Goal: Information Seeking & Learning: Check status

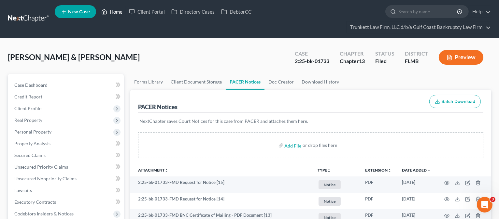
click at [118, 9] on link "Home" at bounding box center [112, 12] width 28 height 12
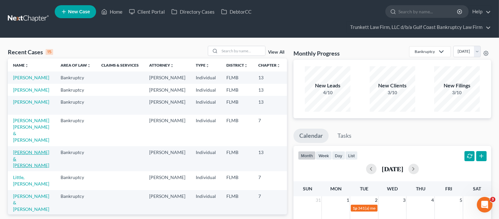
click at [29, 168] on link "[PERSON_NAME] & [PERSON_NAME]" at bounding box center [31, 159] width 36 height 19
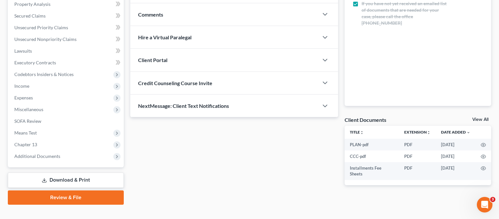
scroll to position [149, 0]
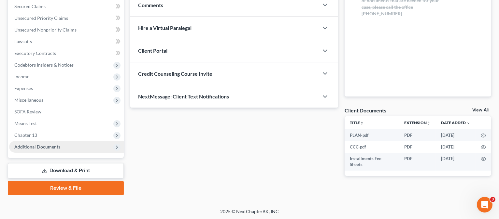
click at [38, 144] on span "Additional Documents" at bounding box center [37, 147] width 46 height 6
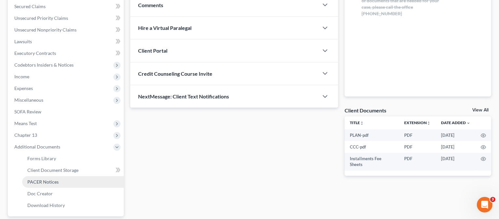
click at [49, 180] on span "PACER Notices" at bounding box center [42, 182] width 31 height 6
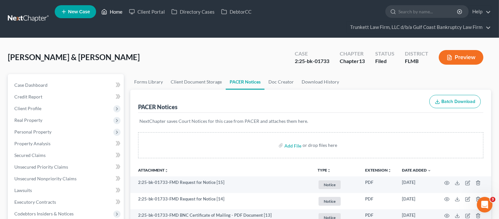
click at [120, 13] on link "Home" at bounding box center [112, 12] width 28 height 12
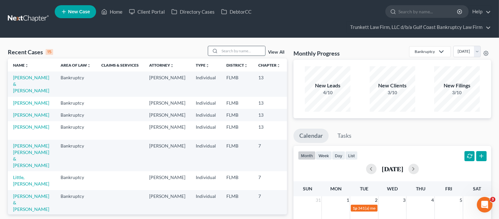
click at [242, 48] on input "search" at bounding box center [242, 50] width 46 height 9
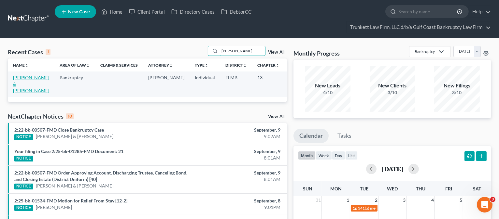
type input "[PERSON_NAME]"
click at [15, 84] on link "[PERSON_NAME] & [PERSON_NAME]" at bounding box center [31, 84] width 36 height 19
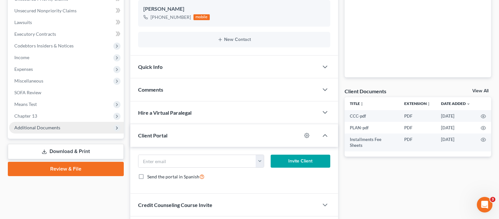
scroll to position [173, 0]
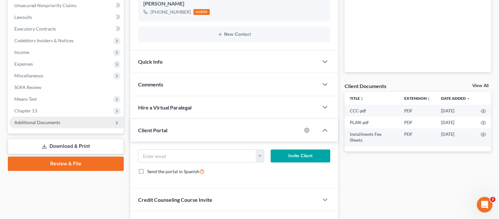
click at [42, 123] on span "Additional Documents" at bounding box center [37, 123] width 46 height 6
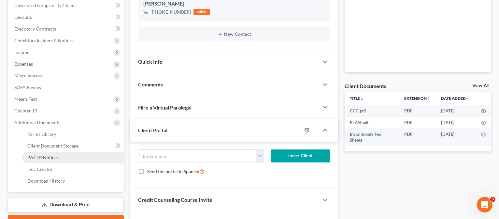
click at [48, 155] on span "PACER Notices" at bounding box center [42, 158] width 31 height 6
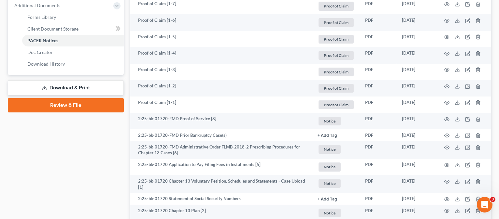
scroll to position [304, 0]
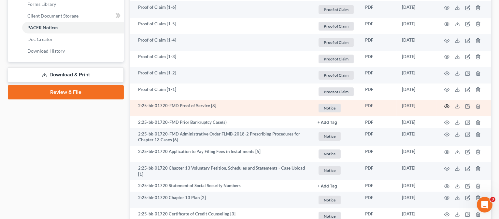
click at [446, 106] on circle "button" at bounding box center [446, 106] width 1 height 1
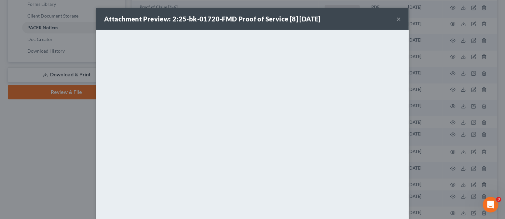
click at [396, 18] on button "×" at bounding box center [398, 19] width 5 height 8
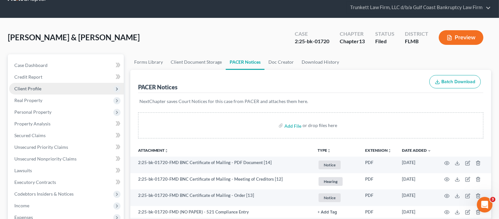
scroll to position [0, 0]
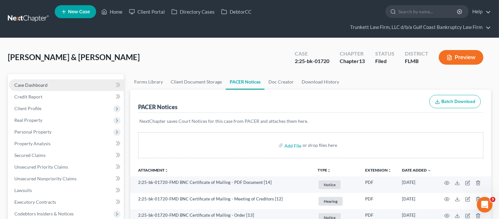
click at [43, 87] on link "Case Dashboard" at bounding box center [66, 85] width 115 height 12
